Goal: Transaction & Acquisition: Purchase product/service

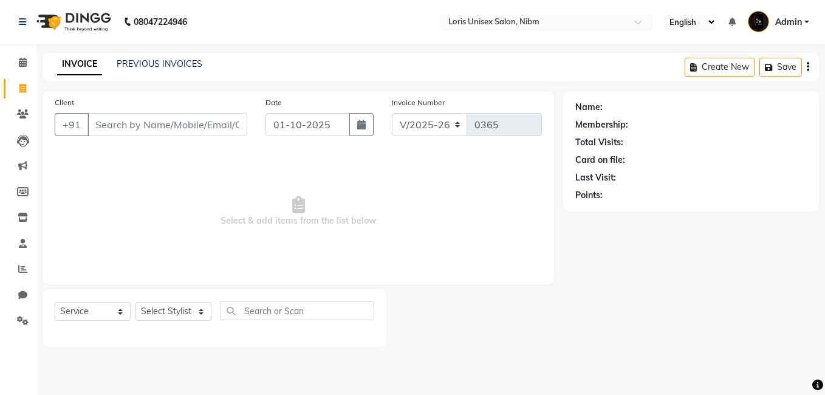
select select "2893"
select select "service"
type input "9881136850"
click at [220, 120] on span "Add Client" at bounding box center [216, 124] width 48 height 12
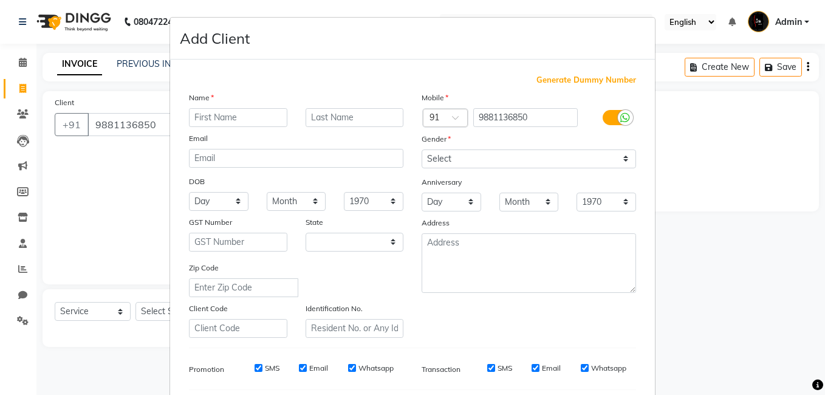
select select "22"
type input "[PERSON_NAME]"
click at [320, 115] on input "text" at bounding box center [355, 117] width 98 height 19
type input "shah"
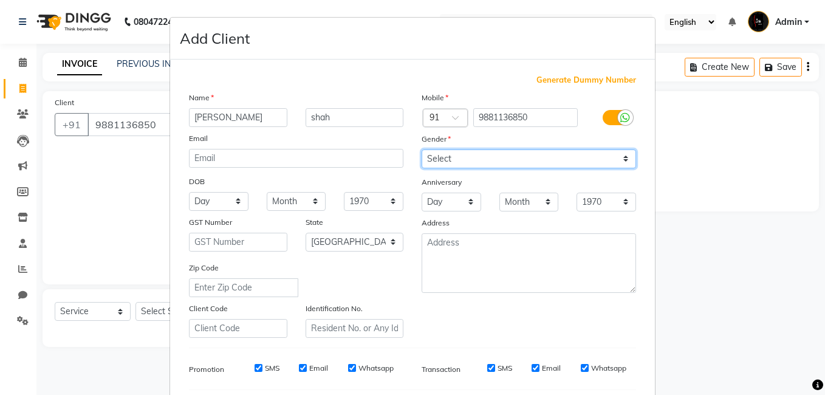
click at [618, 160] on select "Select [DEMOGRAPHIC_DATA] [DEMOGRAPHIC_DATA] Other Prefer Not To Say" at bounding box center [529, 158] width 214 height 19
select select "[DEMOGRAPHIC_DATA]"
click at [422, 149] on select "Select [DEMOGRAPHIC_DATA] [DEMOGRAPHIC_DATA] Other Prefer Not To Say" at bounding box center [529, 158] width 214 height 19
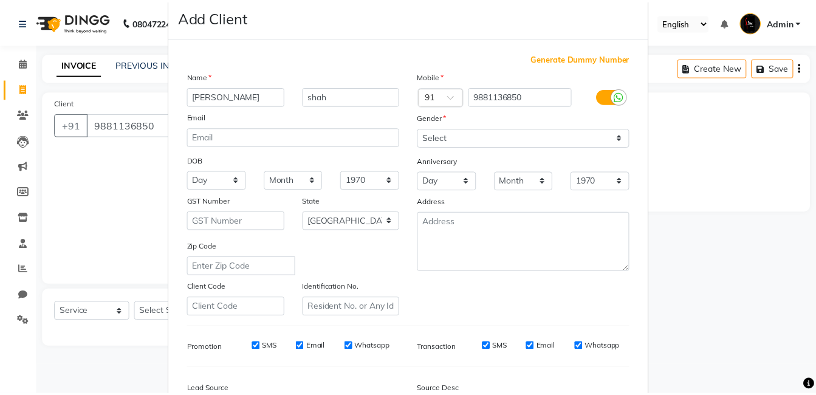
scroll to position [166, 0]
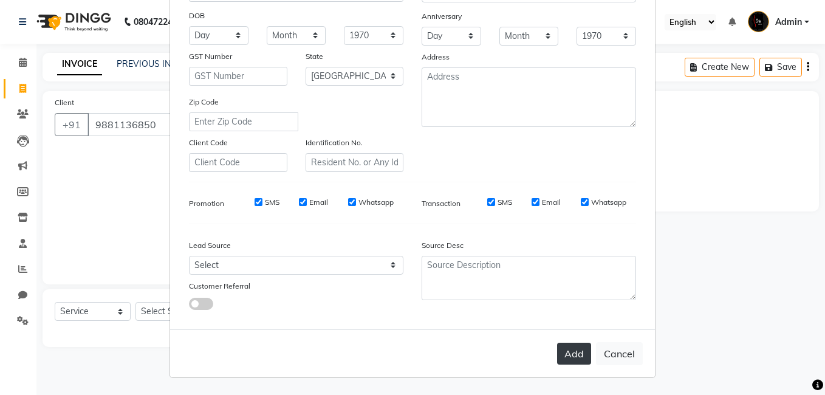
click at [573, 346] on button "Add" at bounding box center [574, 354] width 34 height 22
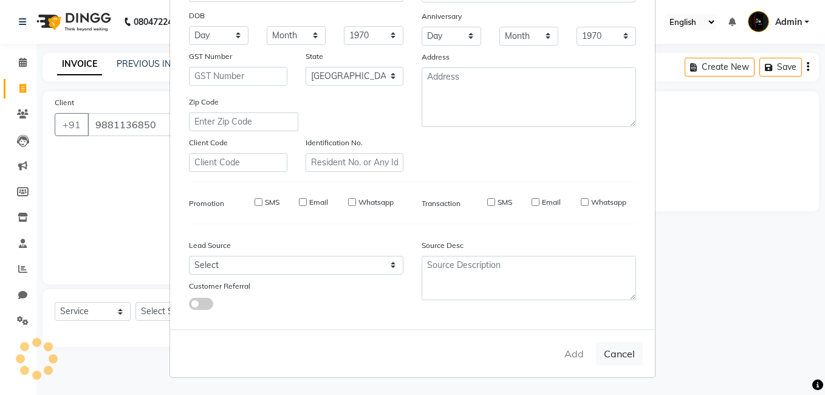
select select
select select "null"
select select
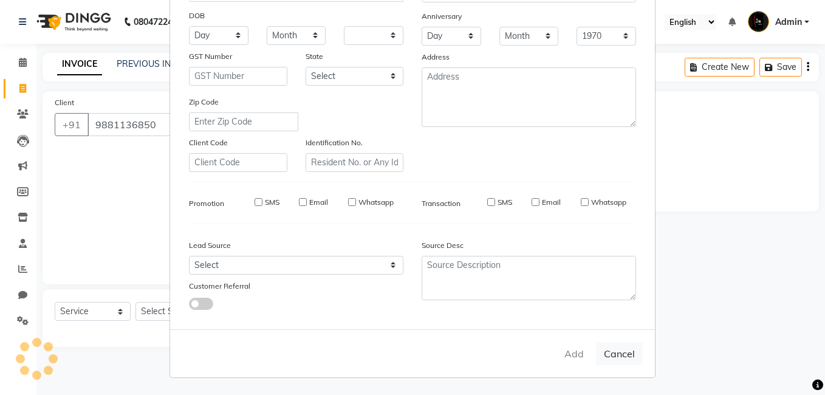
select select
checkbox input "false"
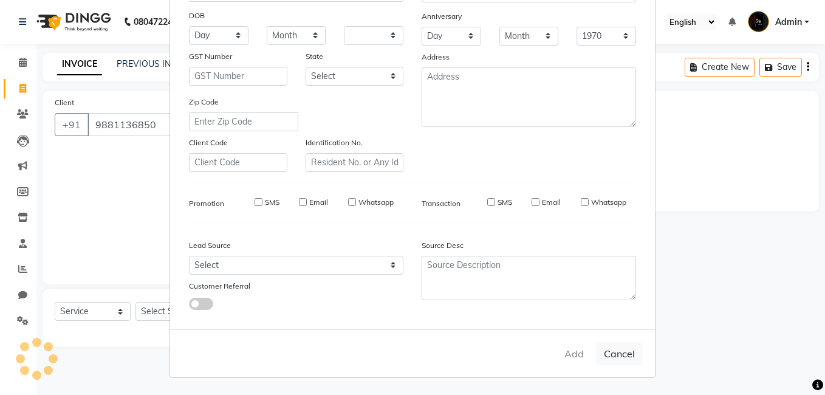
checkbox input "false"
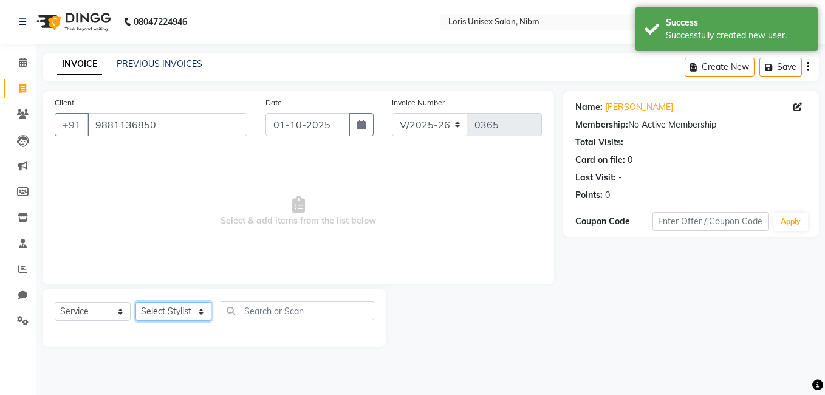
click at [193, 310] on select "Select Stylist [PERSON_NAME] [PERSON_NAME] Lucky MAJIT Manager [PERSON_NAME] [P…" at bounding box center [173, 311] width 76 height 19
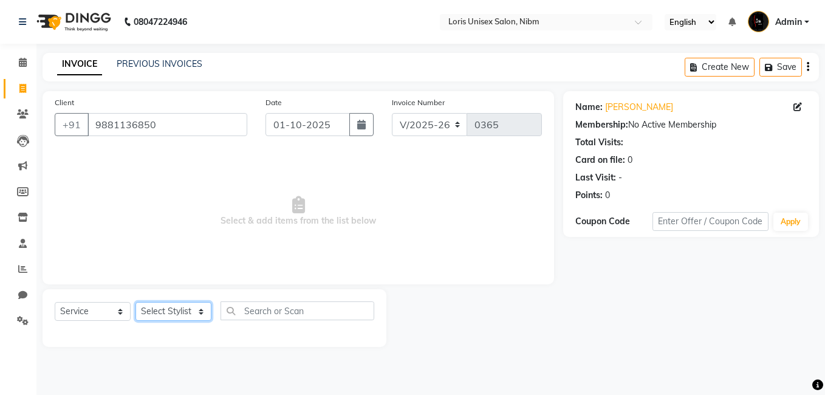
select select "71421"
click at [135, 302] on select "Select Stylist [PERSON_NAME] [PERSON_NAME] Lucky MAJIT Manager [PERSON_NAME] [P…" at bounding box center [173, 311] width 76 height 19
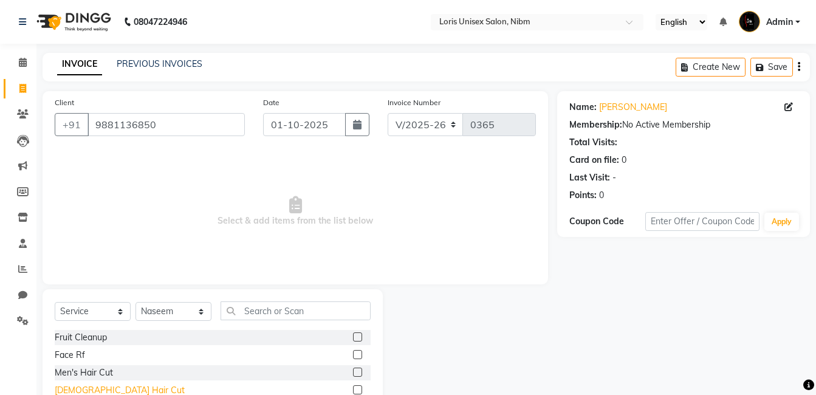
click at [80, 391] on div "[DEMOGRAPHIC_DATA] Hair Cut" at bounding box center [120, 390] width 130 height 13
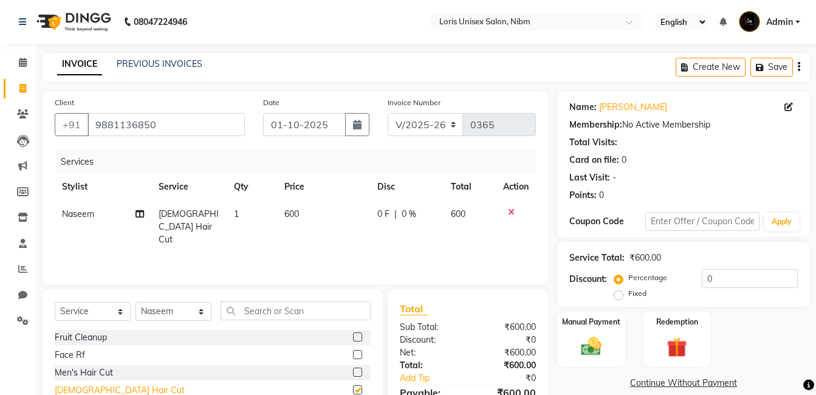
checkbox input "false"
click at [307, 213] on td "600" at bounding box center [323, 226] width 92 height 53
select select "71421"
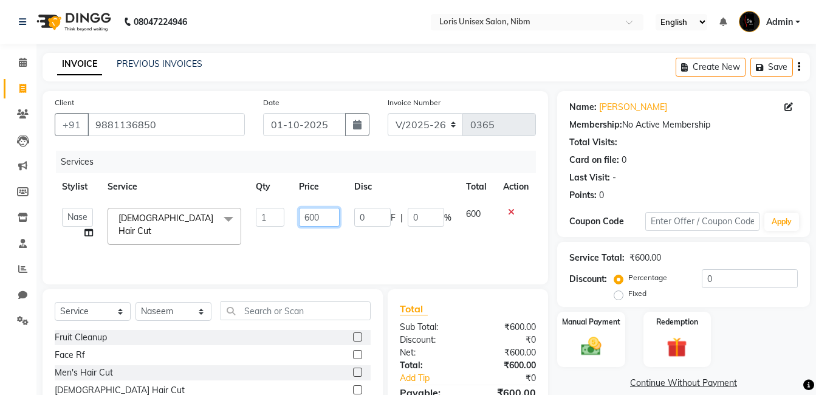
click at [307, 216] on input "600" at bounding box center [319, 217] width 41 height 19
type input "500"
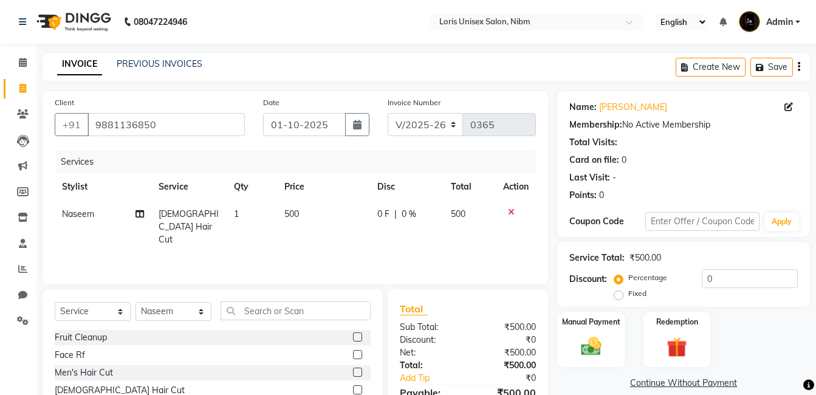
click at [346, 240] on div "Services Stylist Service Qty Price Disc Total Action Naseem [DEMOGRAPHIC_DATA] …" at bounding box center [295, 212] width 481 height 122
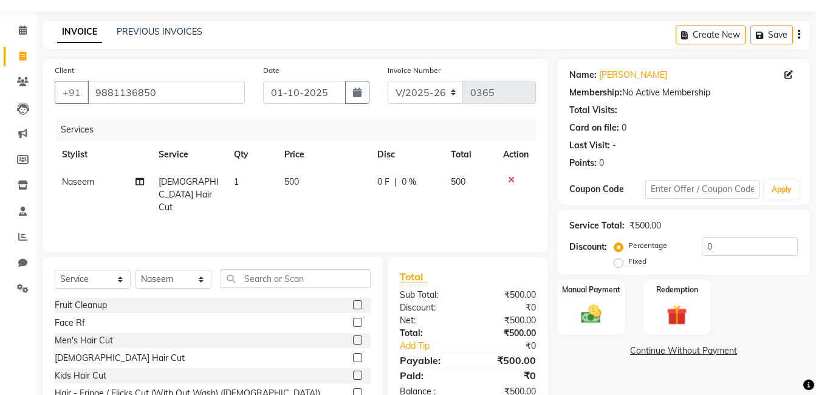
scroll to position [92, 0]
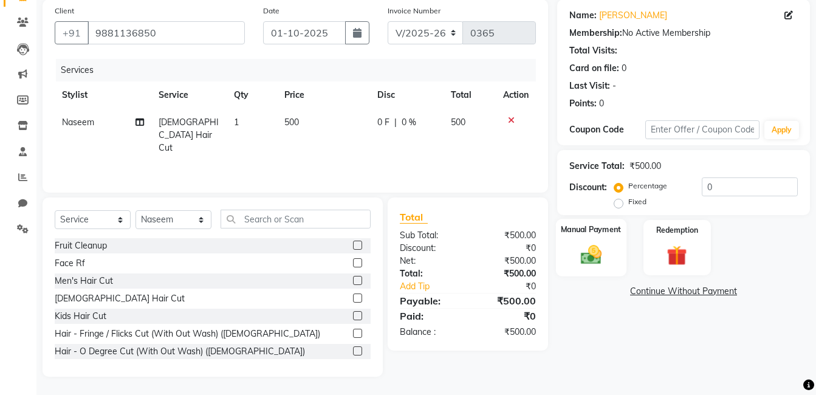
click at [591, 264] on img at bounding box center [591, 254] width 34 height 24
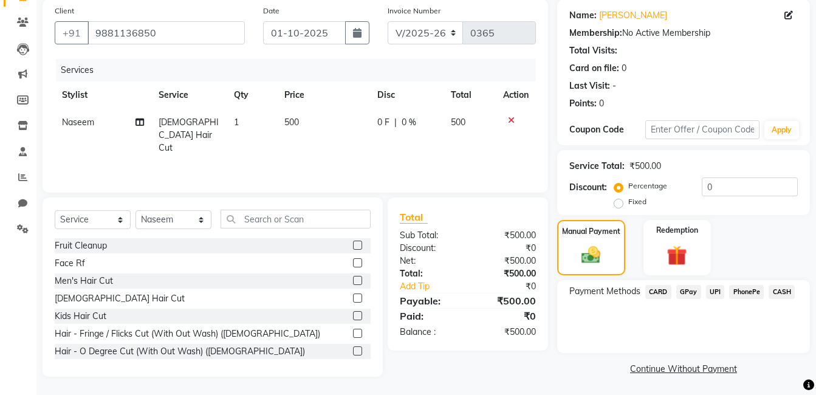
click at [677, 291] on span "GPay" at bounding box center [688, 292] width 25 height 14
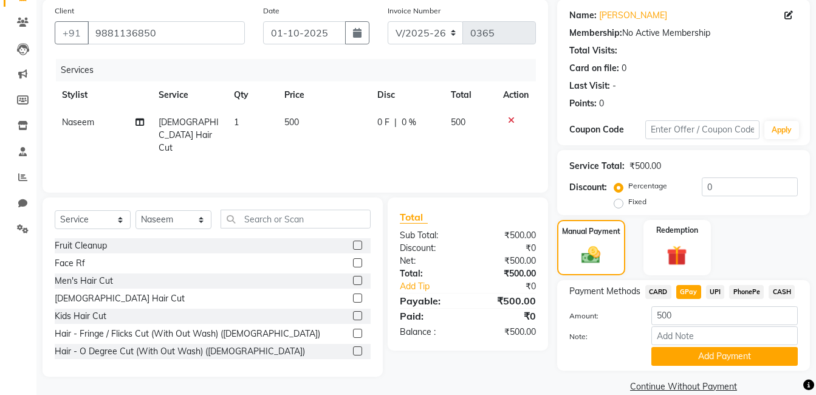
click at [779, 289] on span "CASH" at bounding box center [782, 292] width 26 height 14
click at [766, 353] on button "Add Payment" at bounding box center [724, 356] width 146 height 19
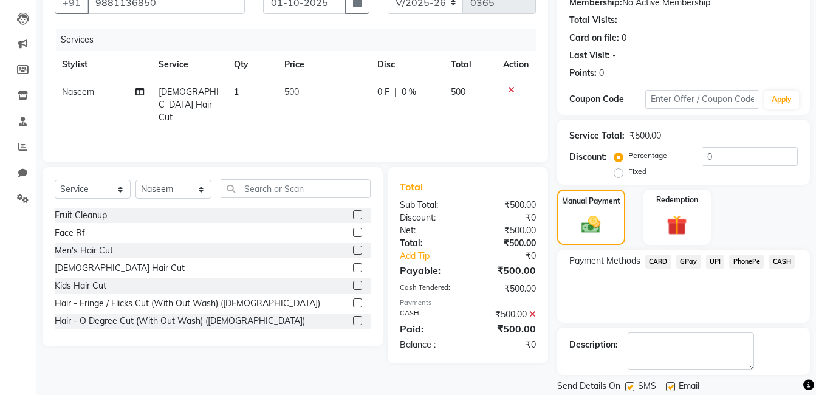
scroll to position [162, 0]
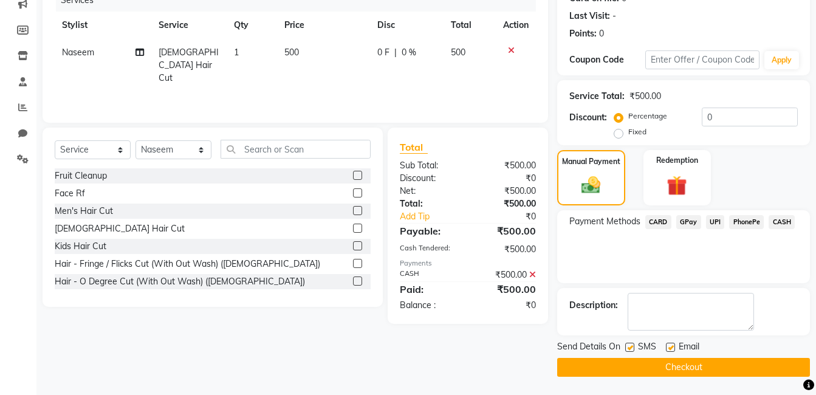
click at [745, 366] on button "Checkout" at bounding box center [683, 367] width 253 height 19
